Goal: Book appointment/travel/reservation

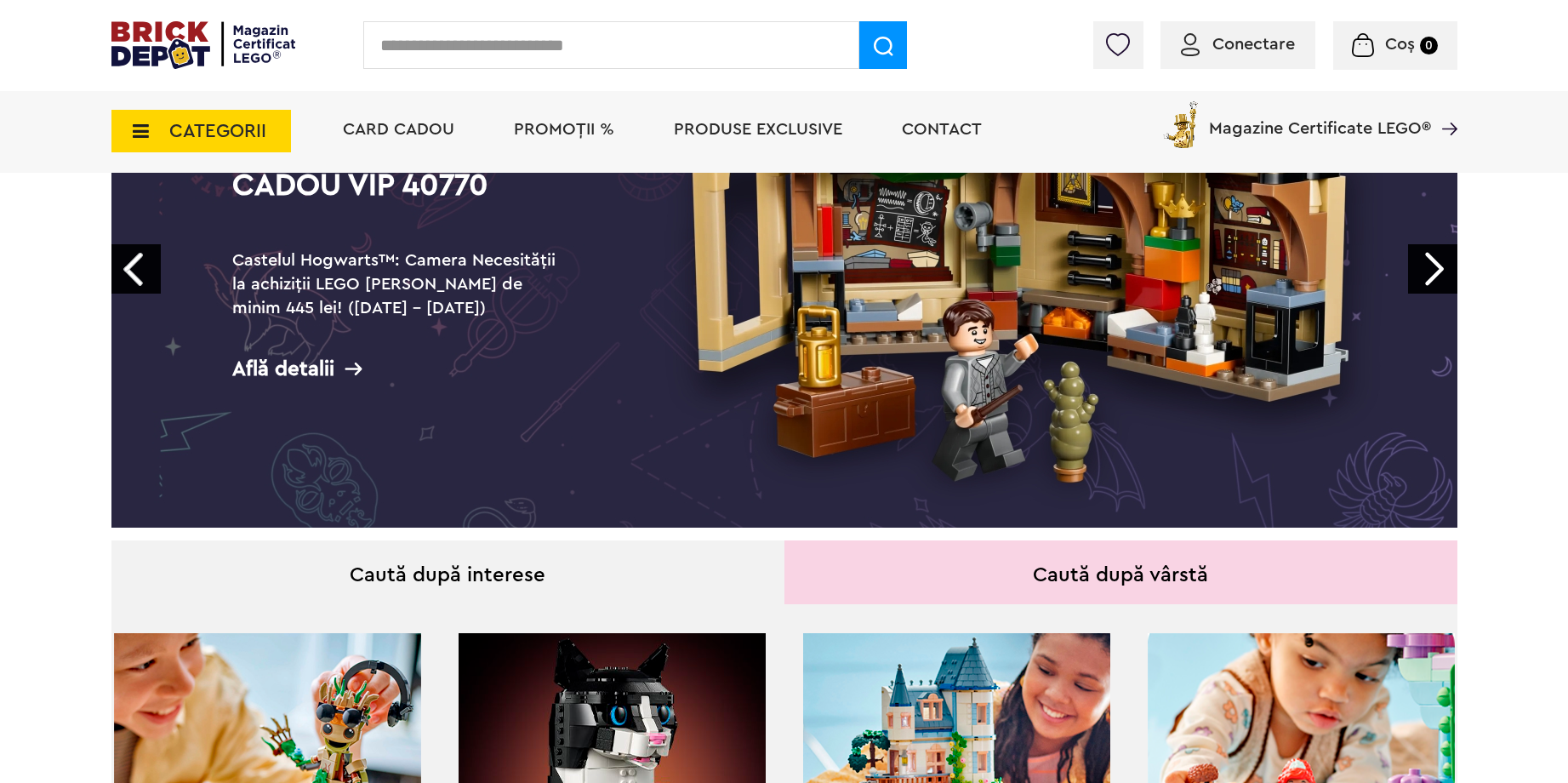
scroll to position [103, 0]
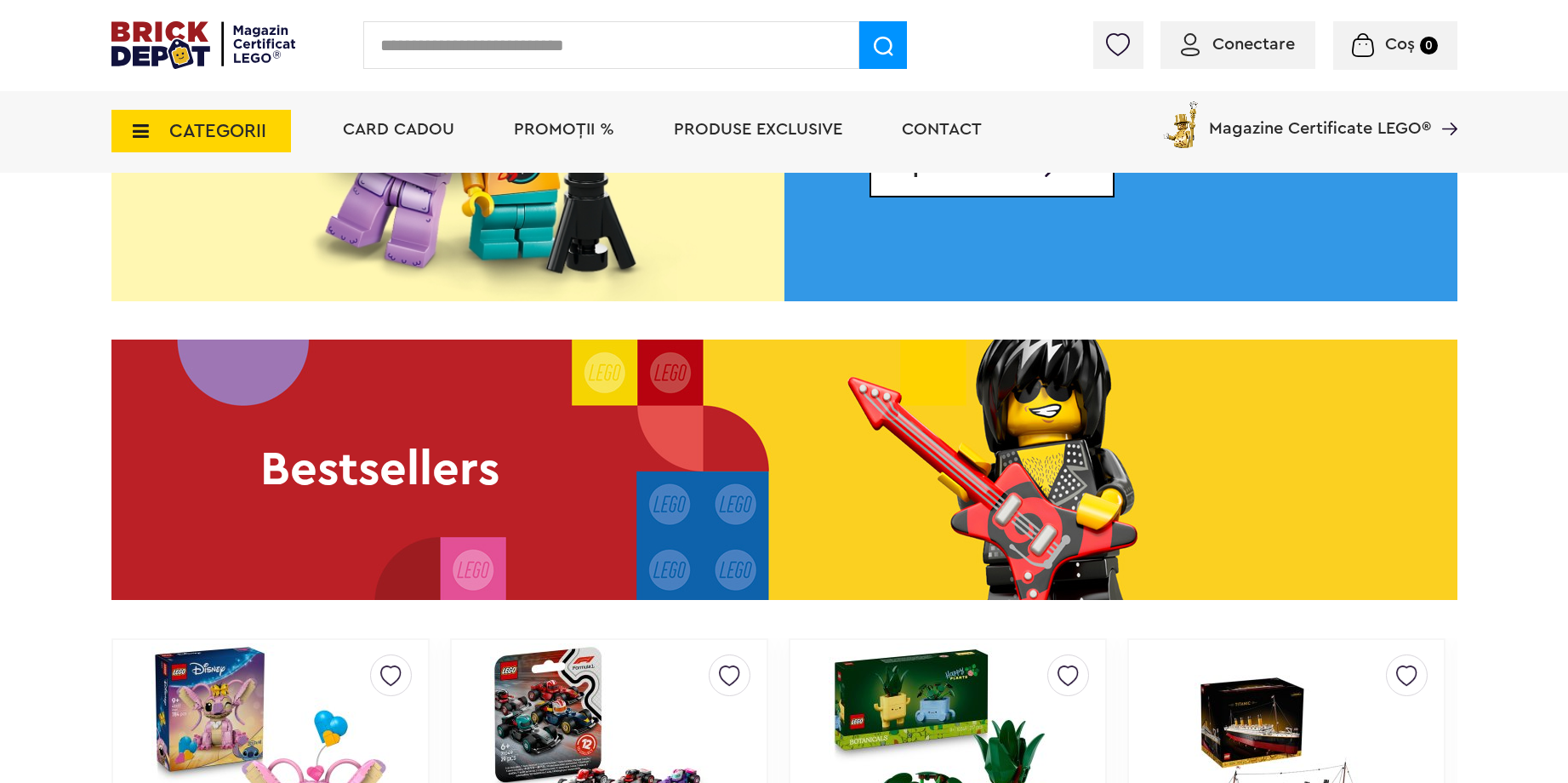
scroll to position [2961, 0]
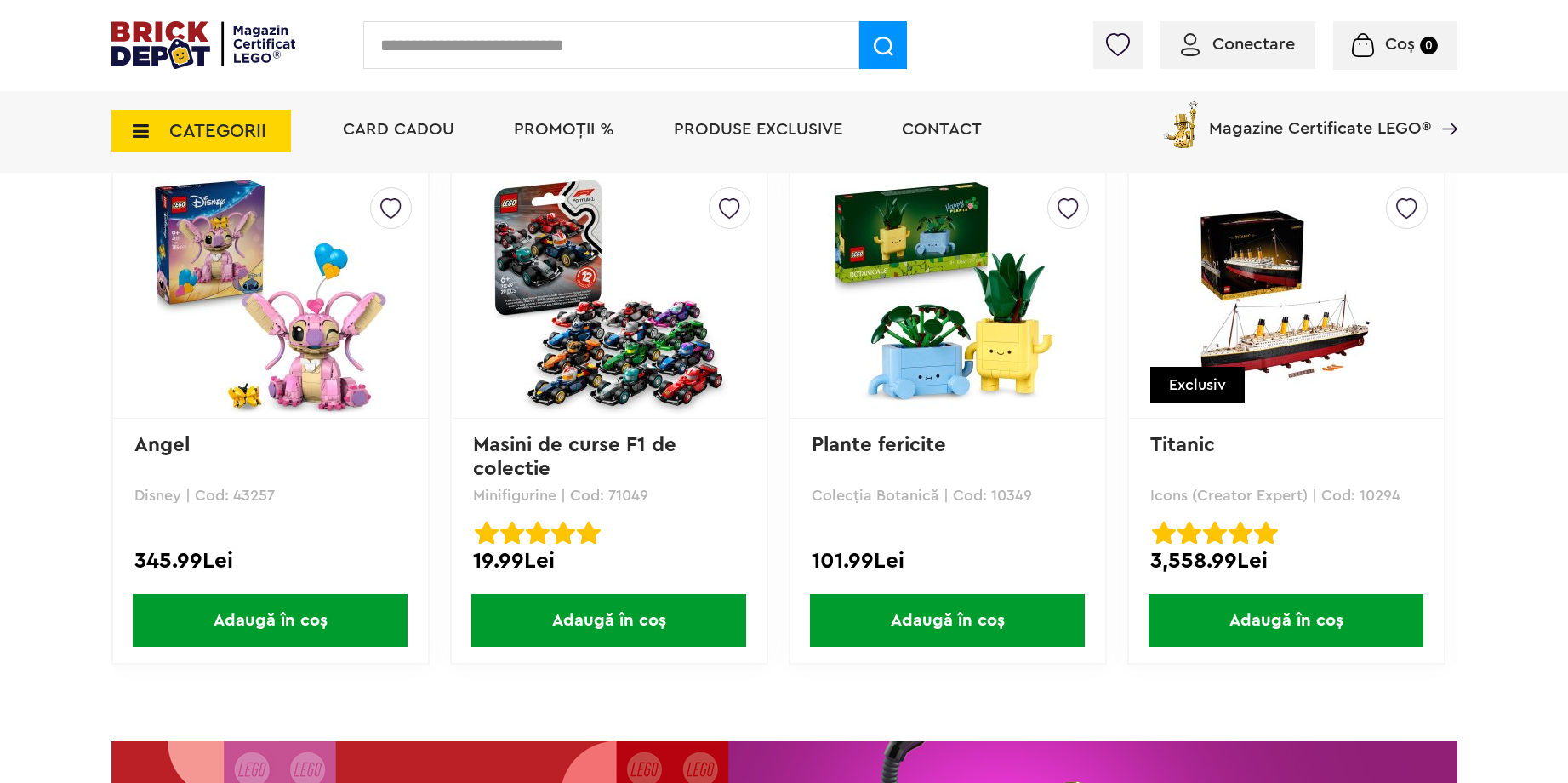
click at [314, 314] on img at bounding box center [271, 295] width 239 height 239
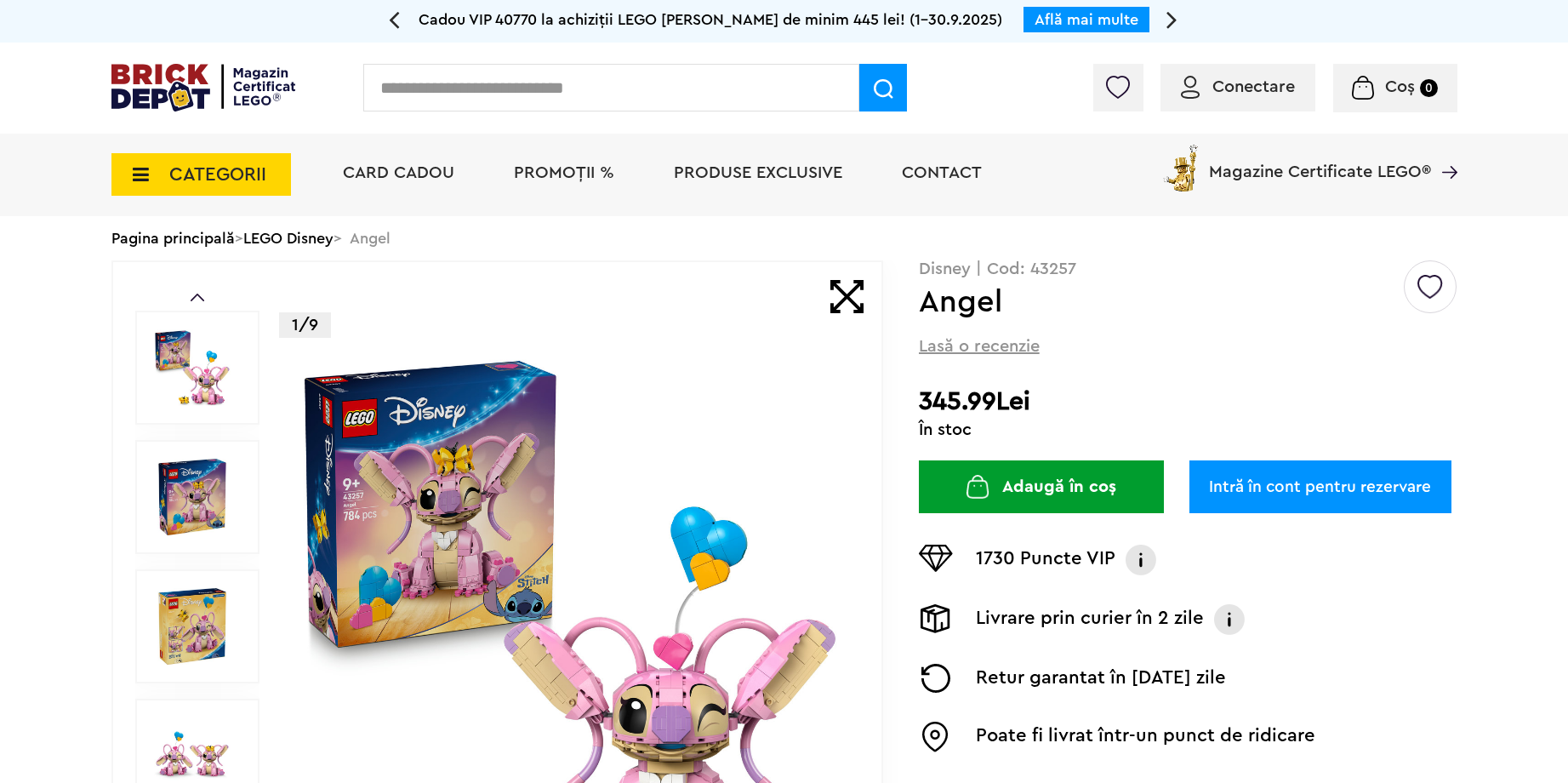
click at [1284, 482] on link "Intră în cont pentru rezervare" at bounding box center [1321, 486] width 262 height 53
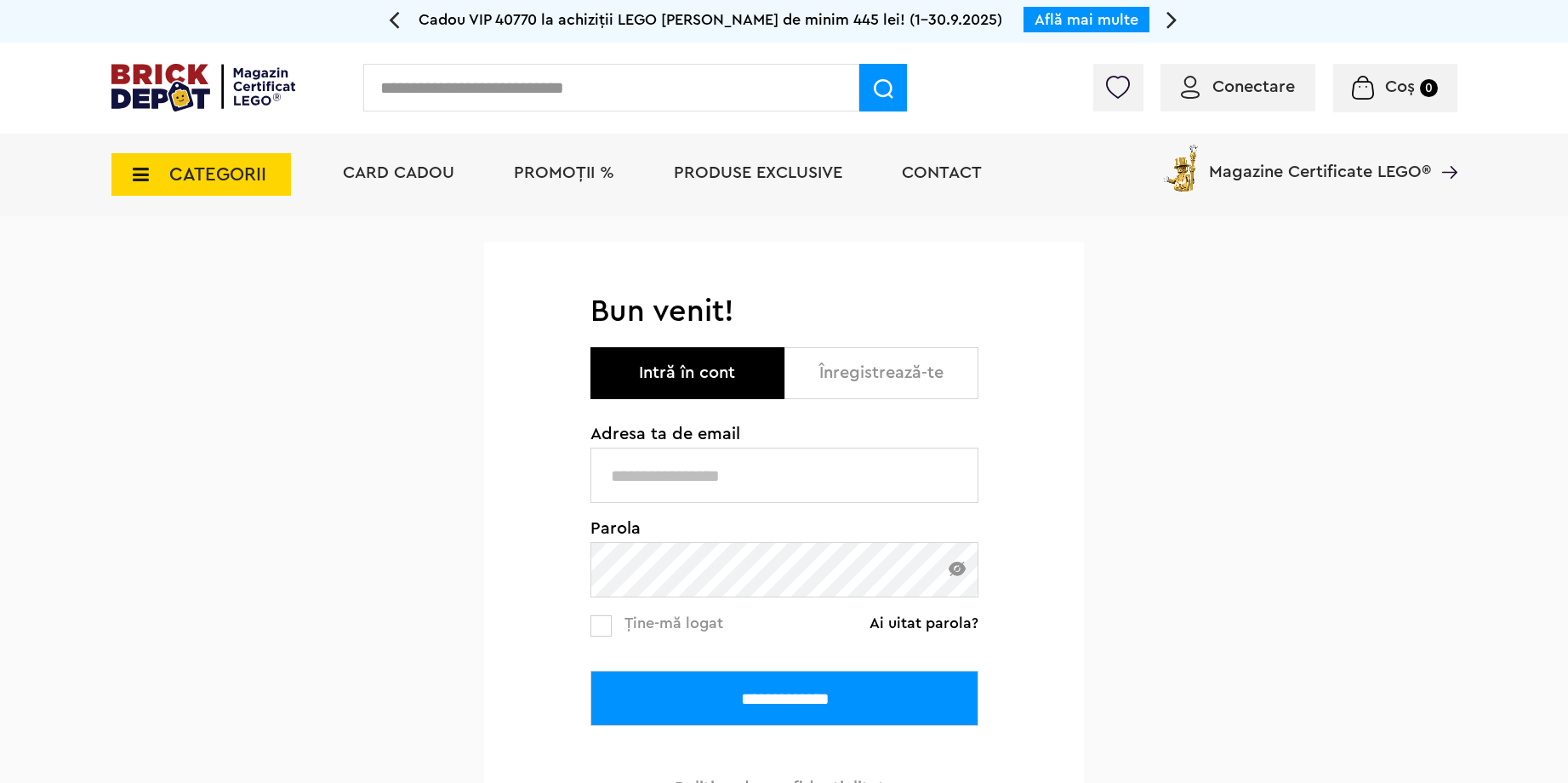
click at [730, 481] on input "text" at bounding box center [784, 475] width 388 height 55
type input "**********"
click at [838, 704] on input "**********" at bounding box center [784, 698] width 388 height 55
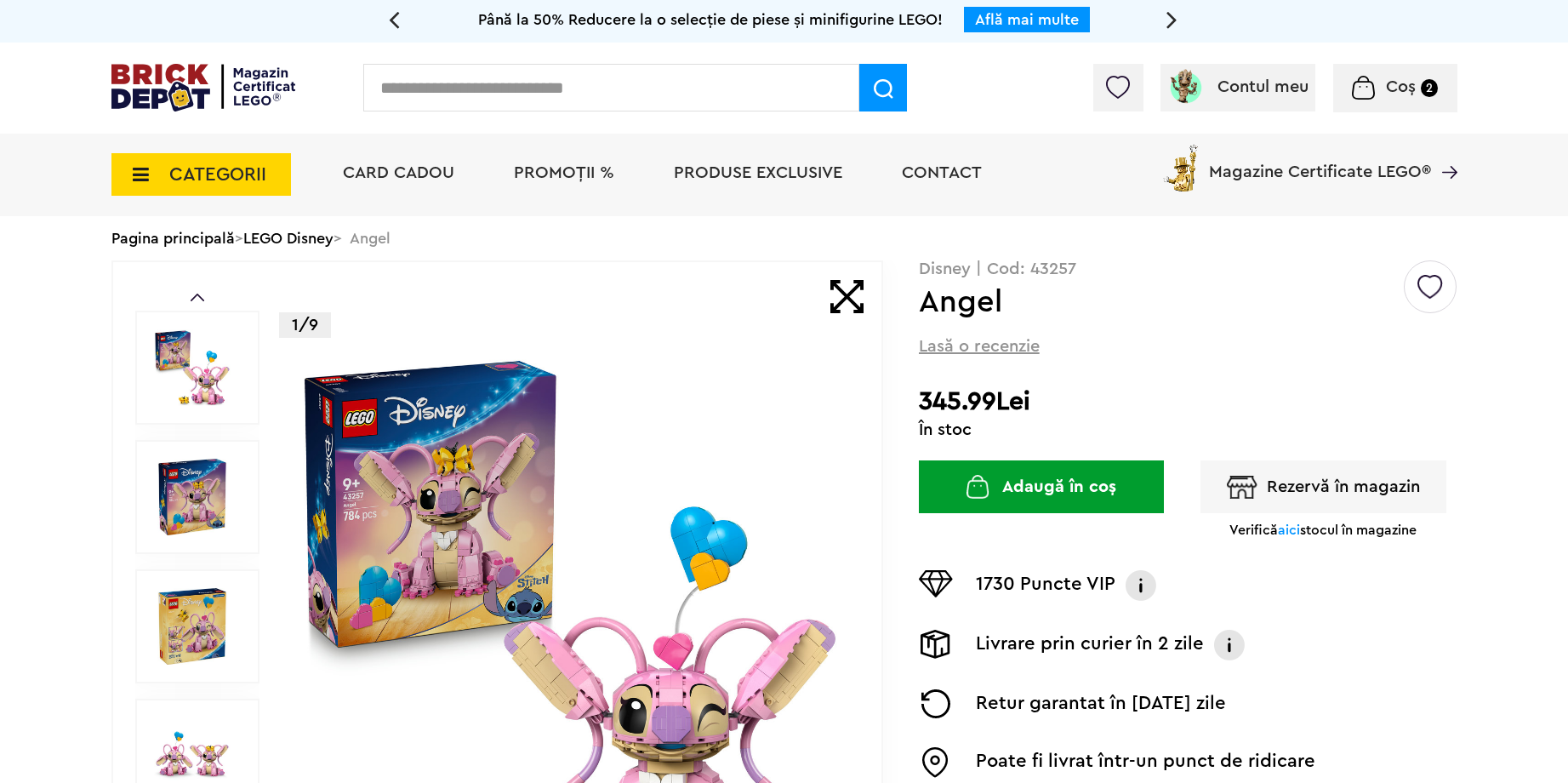
click at [1390, 482] on button "Rezervă în magazin" at bounding box center [1323, 486] width 246 height 53
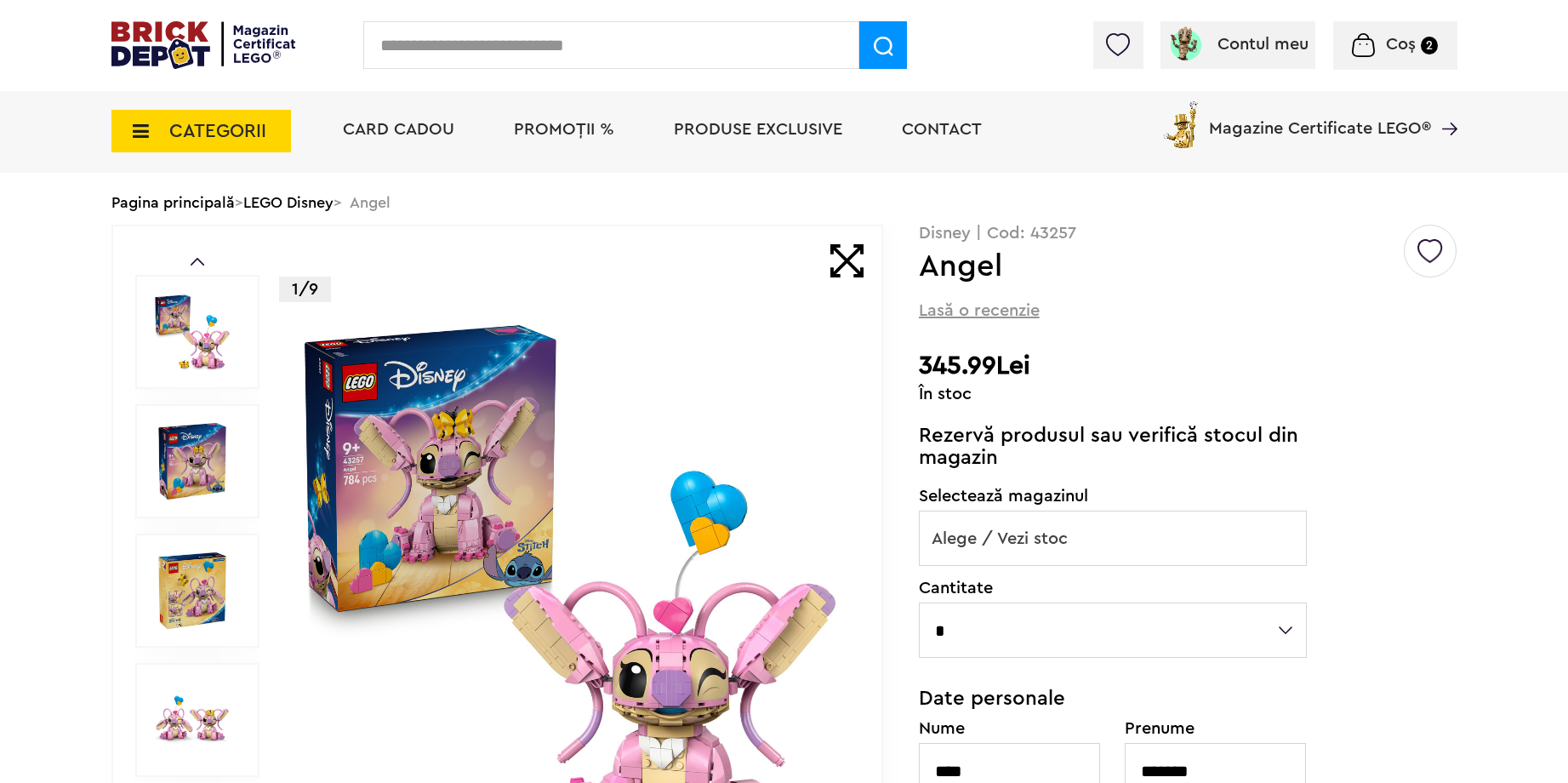
scroll to position [103, 0]
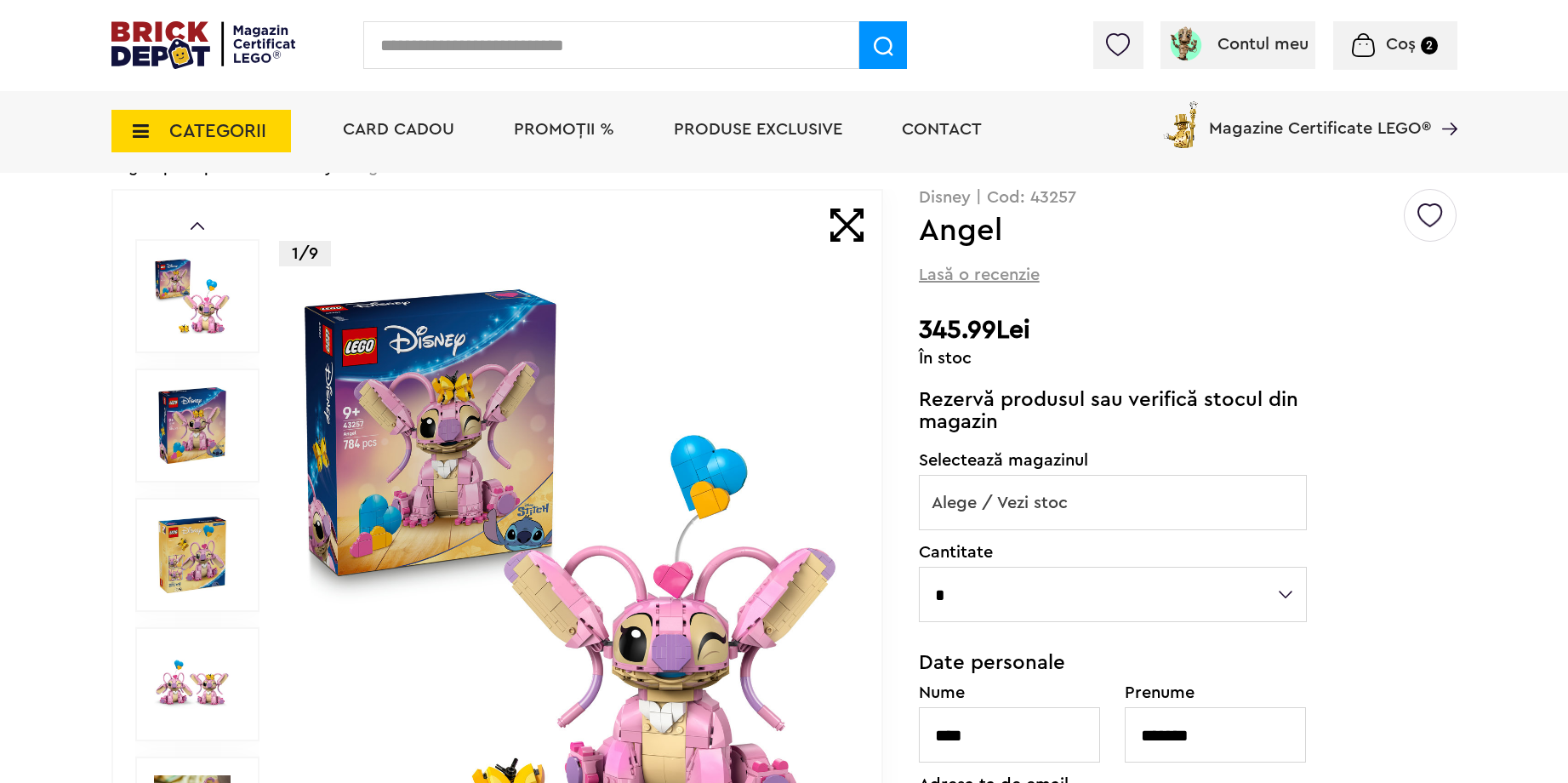
click at [1229, 466] on label "Selectează magazinul" at bounding box center [1113, 460] width 388 height 17
click at [1243, 494] on span "Alege / Vezi stoc" at bounding box center [1113, 502] width 386 height 54
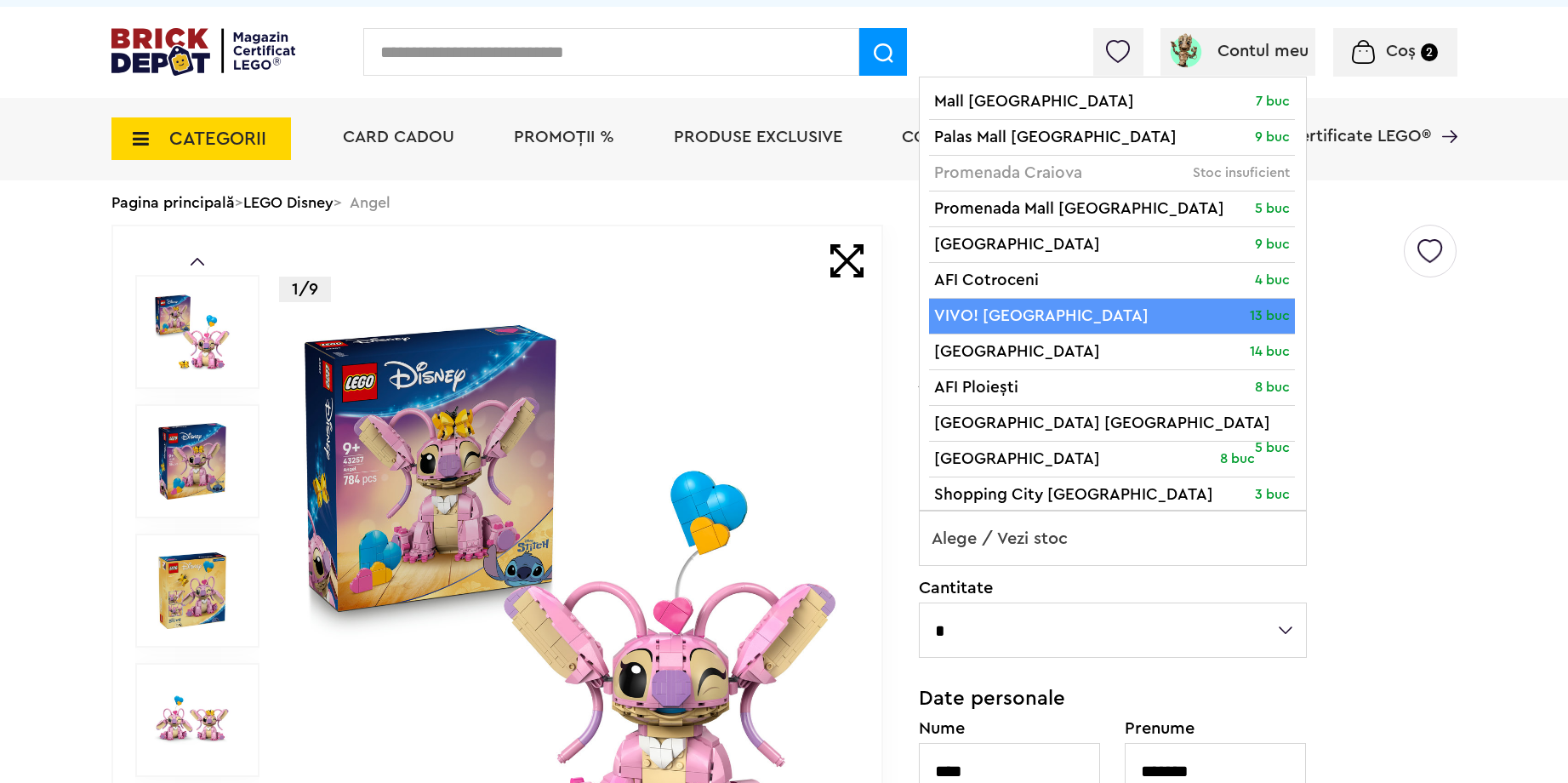
scroll to position [0, 0]
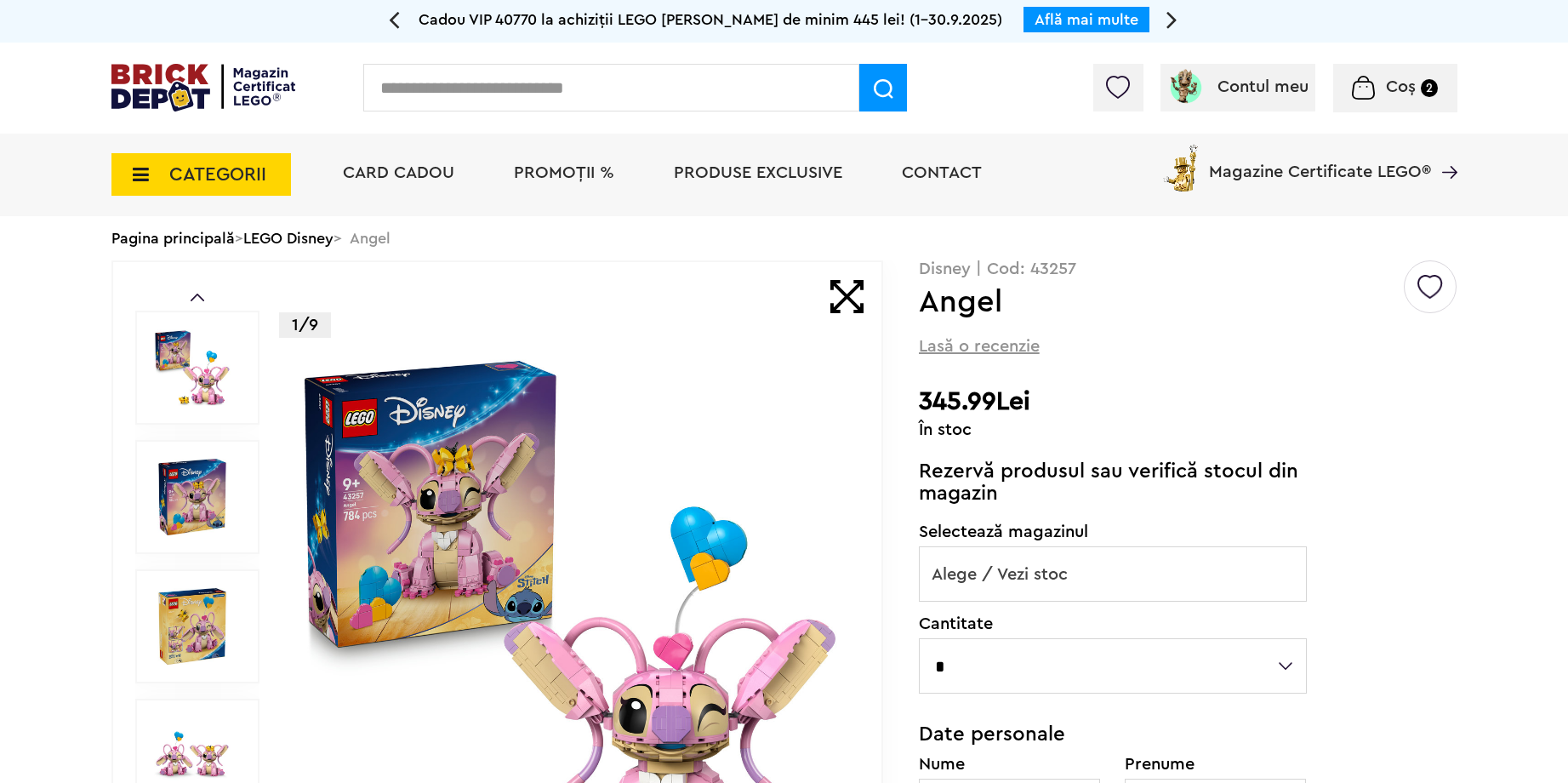
click at [1455, 489] on div "Default ( 6 ) qwerty123 ( 3 ) test ( 3 ) newt ( 0 ) Creează o listă nouă Disney…" at bounding box center [1188, 718] width 538 height 915
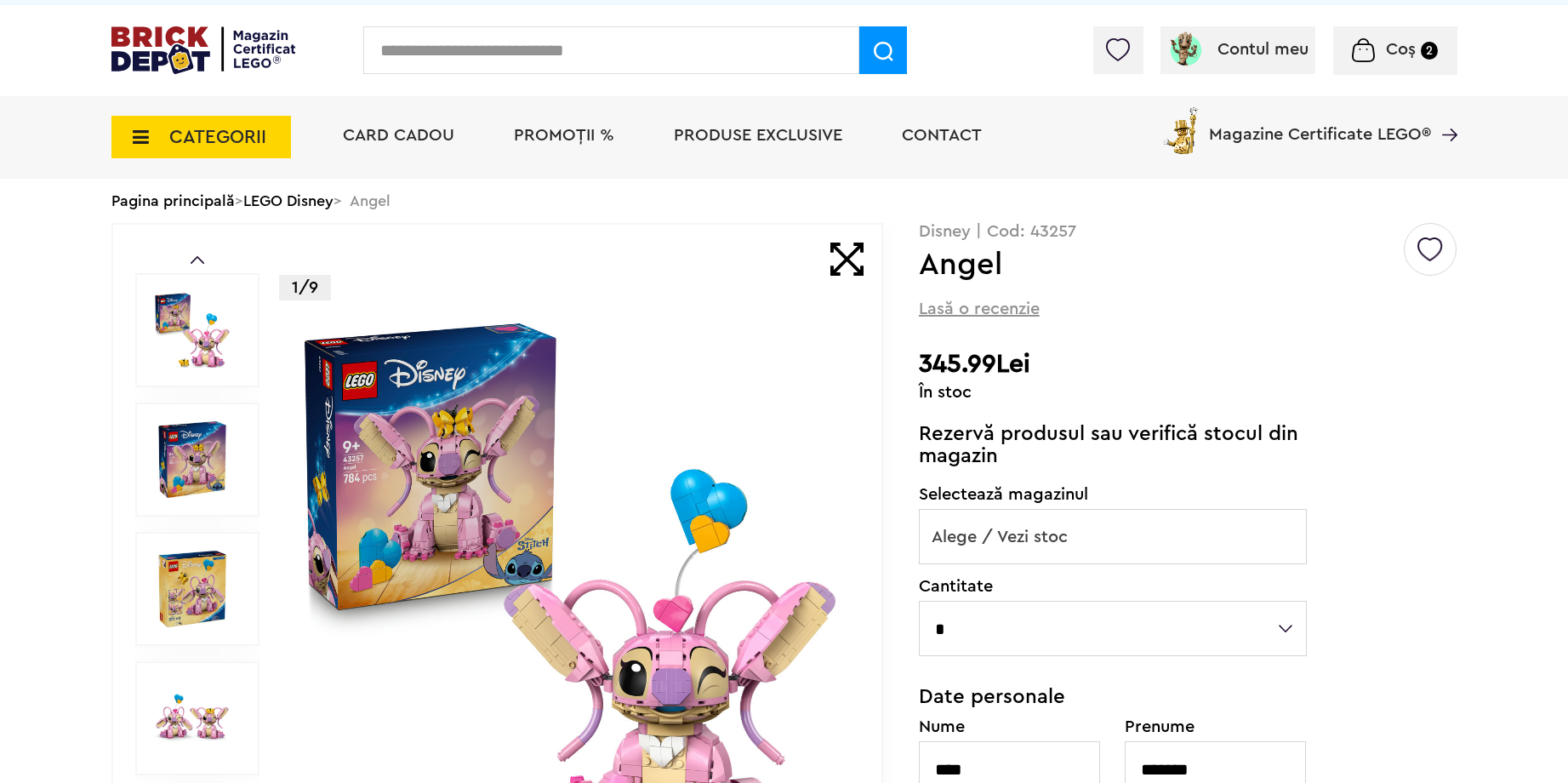
scroll to position [103, 0]
